Goal: Transaction & Acquisition: Purchase product/service

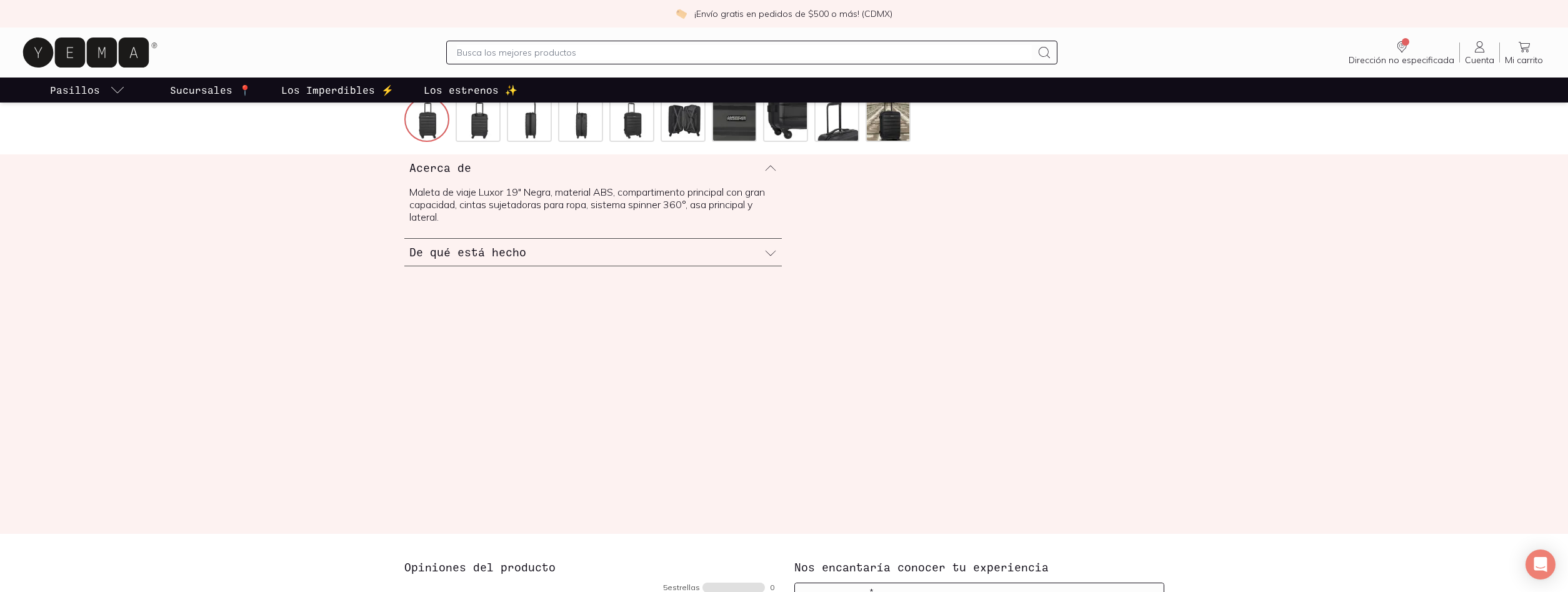
scroll to position [255, 0]
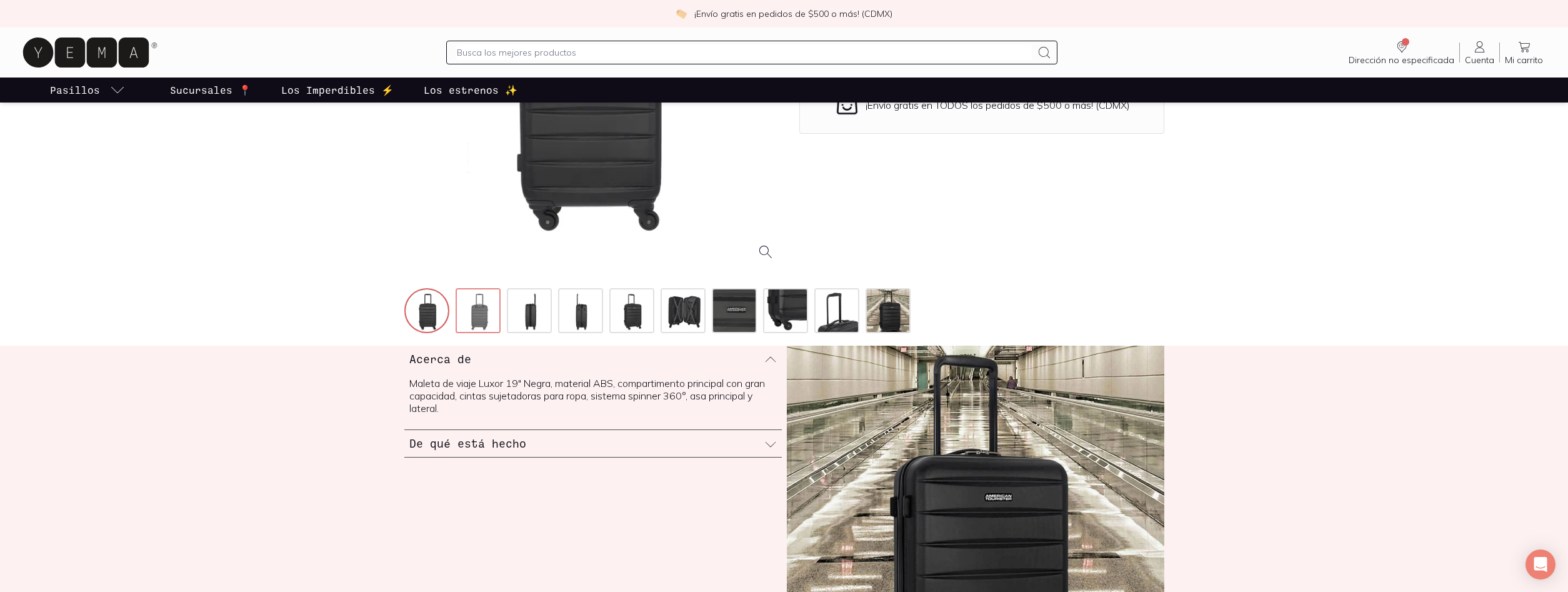
click at [487, 314] on img at bounding box center [479, 311] width 45 height 45
click at [691, 302] on img at bounding box center [683, 311] width 45 height 45
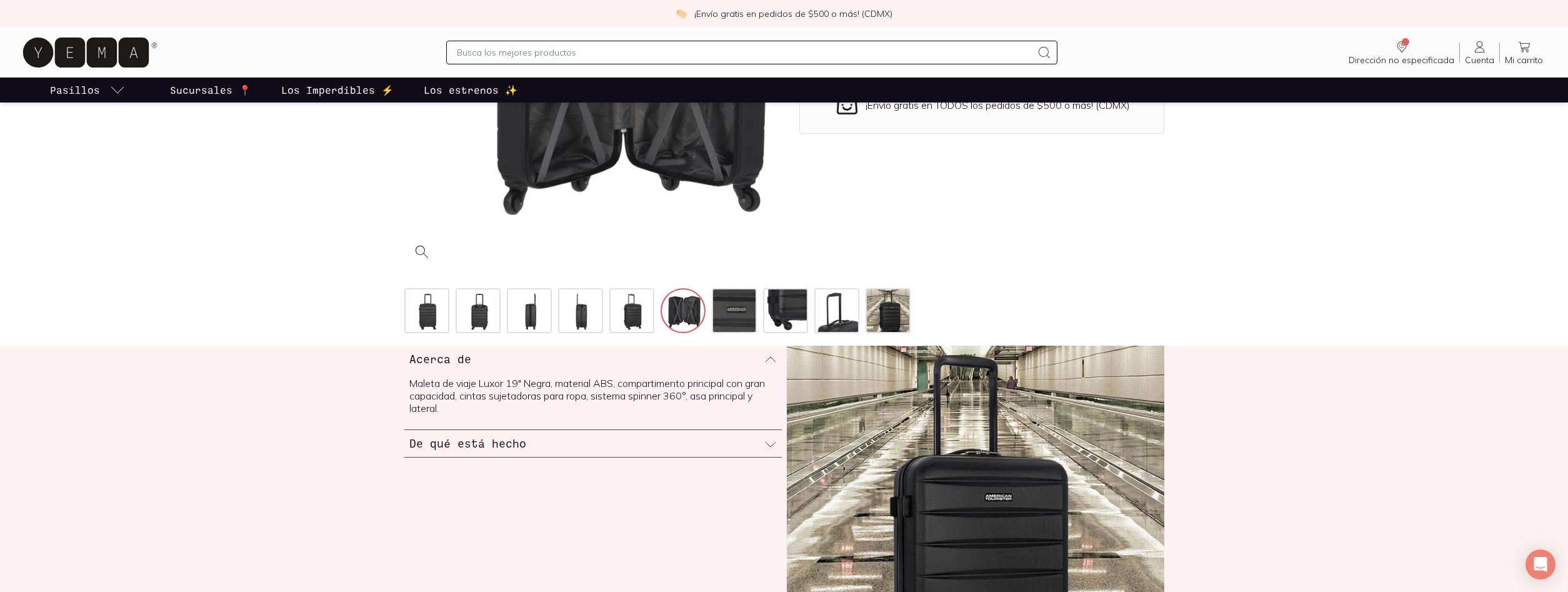
scroll to position [64, 0]
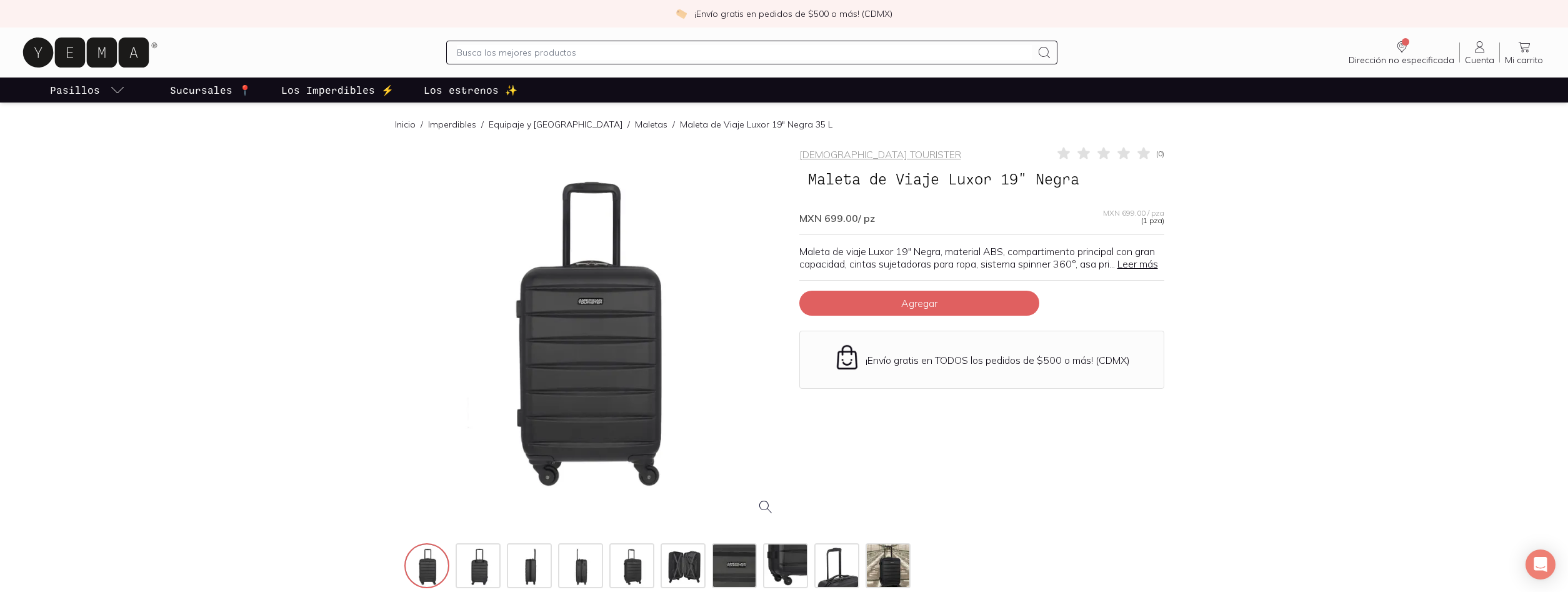
click at [635, 124] on link "Maletas" at bounding box center [651, 124] width 32 height 11
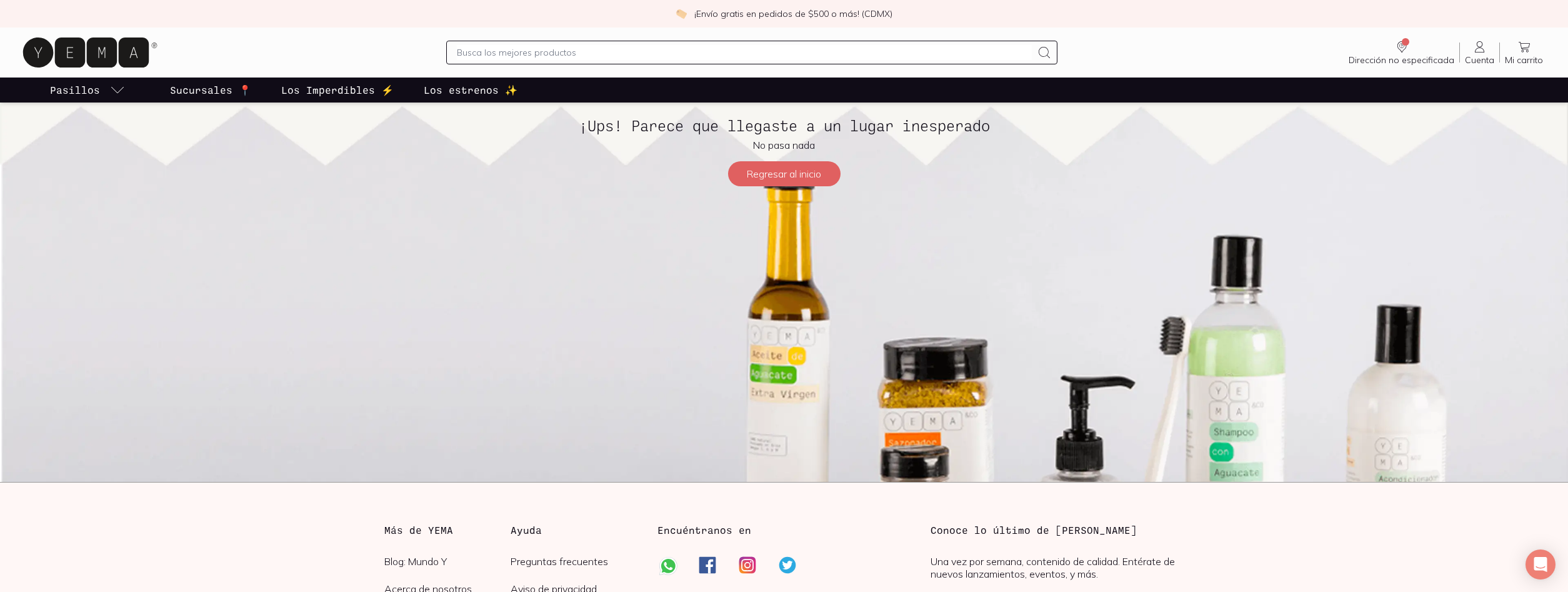
click at [528, 51] on input "text" at bounding box center [744, 52] width 575 height 15
type input "maeleta"
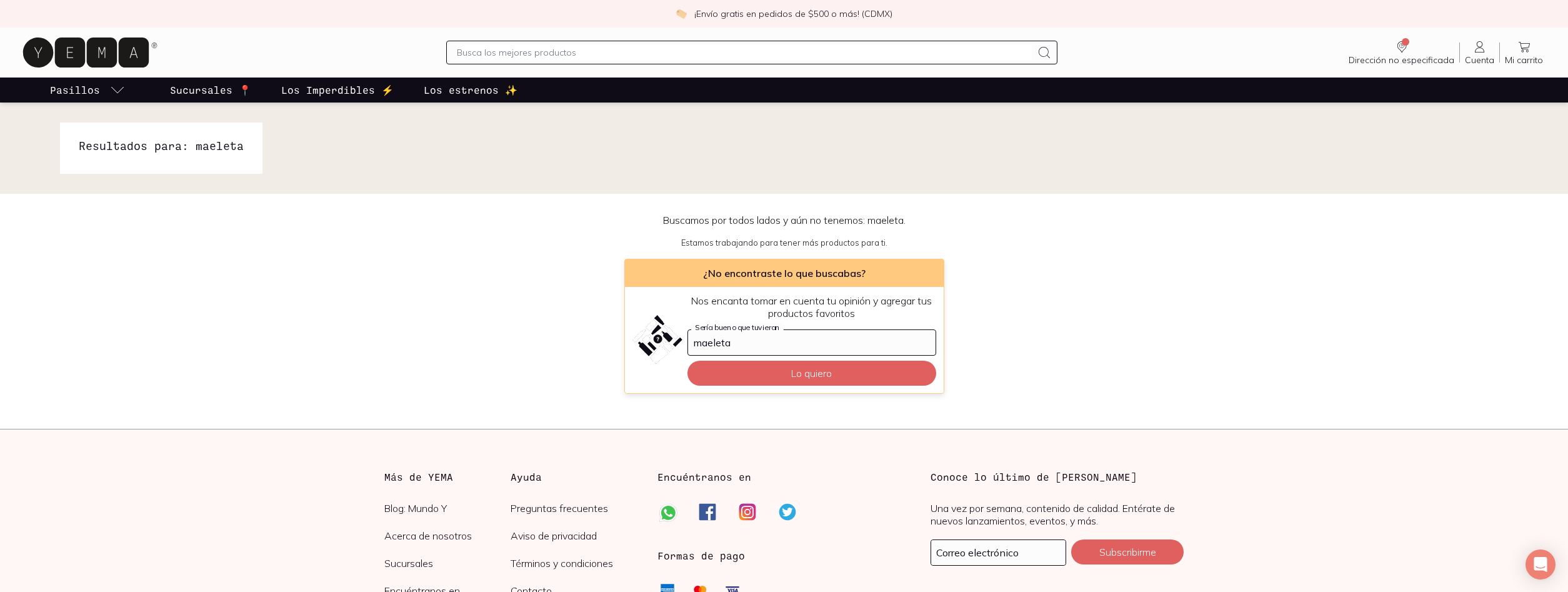
click at [651, 63] on div at bounding box center [752, 52] width 611 height 24
click at [658, 50] on input "text" at bounding box center [744, 52] width 575 height 15
type input "maleta"
